Goal: Transaction & Acquisition: Purchase product/service

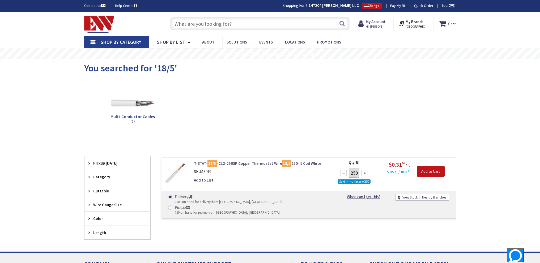
click at [253, 164] on link "T-STAT- 18/5 -CL2-250SP Copper Thermostat Wire 18/5 250-ft Coil White" at bounding box center [261, 164] width 135 height 6
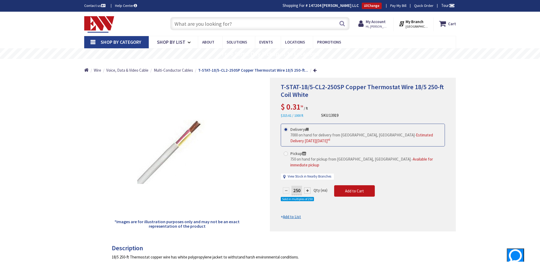
click at [309, 188] on div at bounding box center [307, 191] width 6 height 6
type input "500"
click at [204, 25] on input "text" at bounding box center [259, 23] width 179 height 13
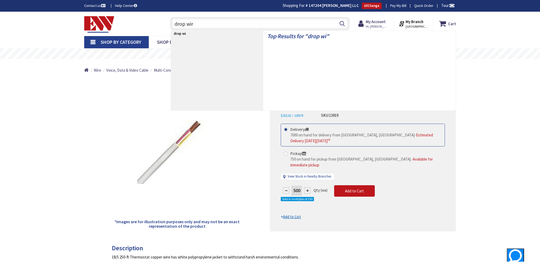
type input "drop wire"
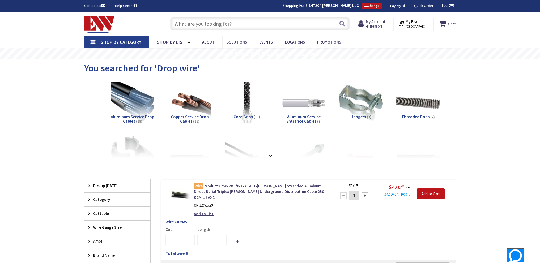
click at [194, 26] on input "text" at bounding box center [259, 23] width 179 height 13
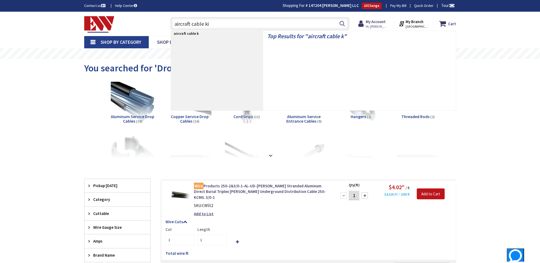
type input "aircraft cable kit"
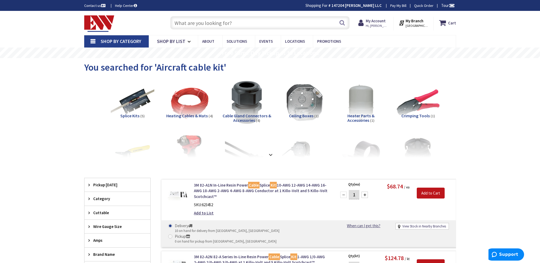
click at [212, 23] on input "text" at bounding box center [259, 22] width 179 height 13
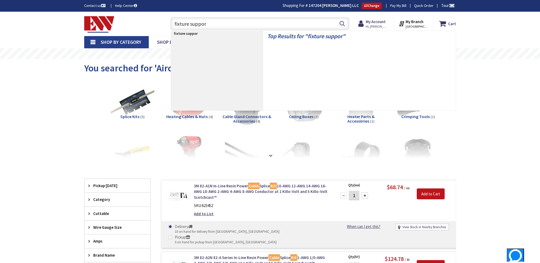
type input "fixture support"
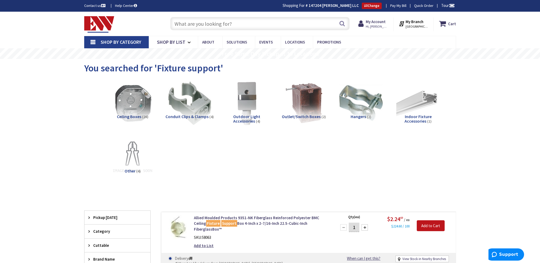
click at [233, 29] on input "text" at bounding box center [259, 23] width 179 height 13
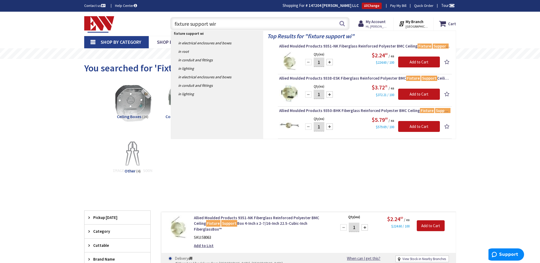
type input "fixture support wire"
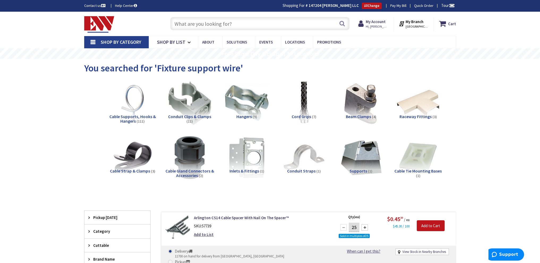
click at [139, 118] on span "Cable Supports, Hooks & Hangers" at bounding box center [132, 119] width 47 height 10
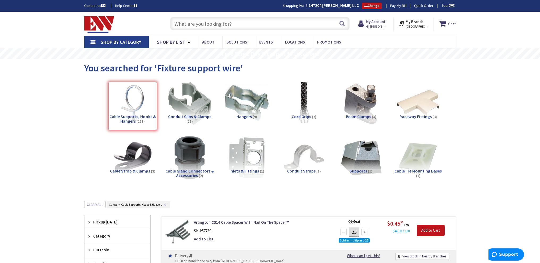
click at [210, 20] on input "text" at bounding box center [259, 23] width 179 height 13
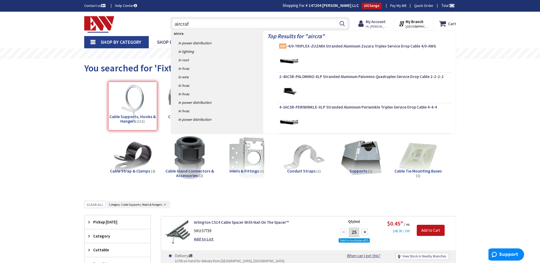
type input "aircraft"
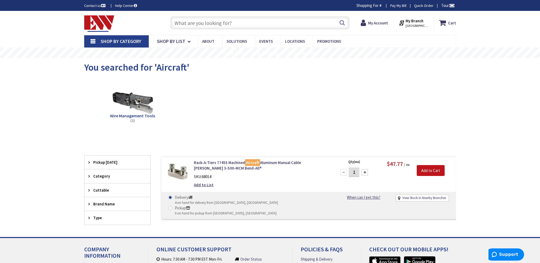
click at [202, 24] on input "text" at bounding box center [259, 22] width 179 height 13
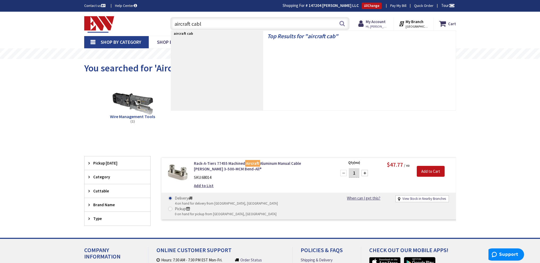
type input "aircraft cable"
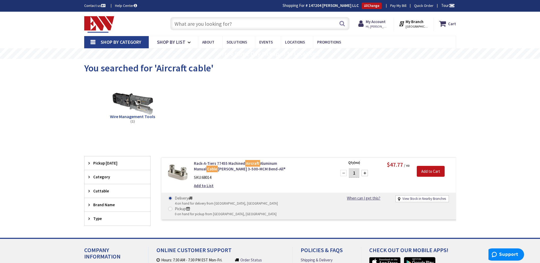
click at [235, 24] on input "text" at bounding box center [259, 23] width 179 height 13
